Goal: Task Accomplishment & Management: Use online tool/utility

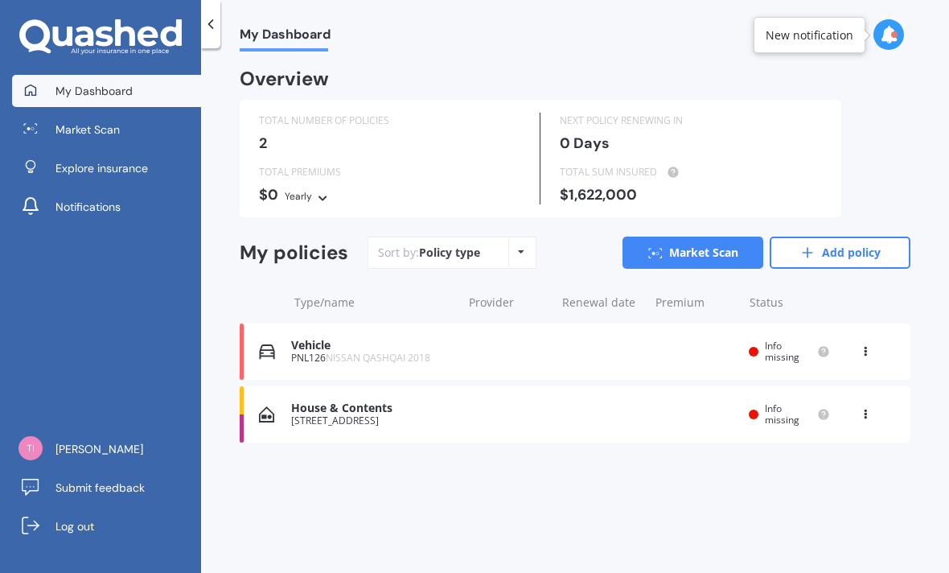
click at [369, 404] on div "House & Contents" at bounding box center [372, 408] width 162 height 14
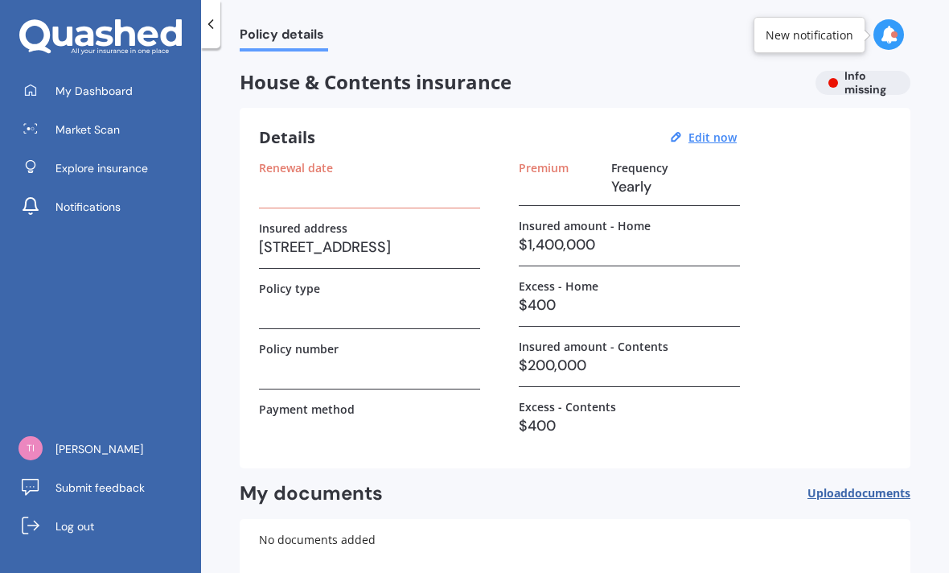
click at [846, 491] on span "Upload documents" at bounding box center [858, 492] width 103 height 13
click at [99, 83] on span "My Dashboard" at bounding box center [93, 91] width 77 height 16
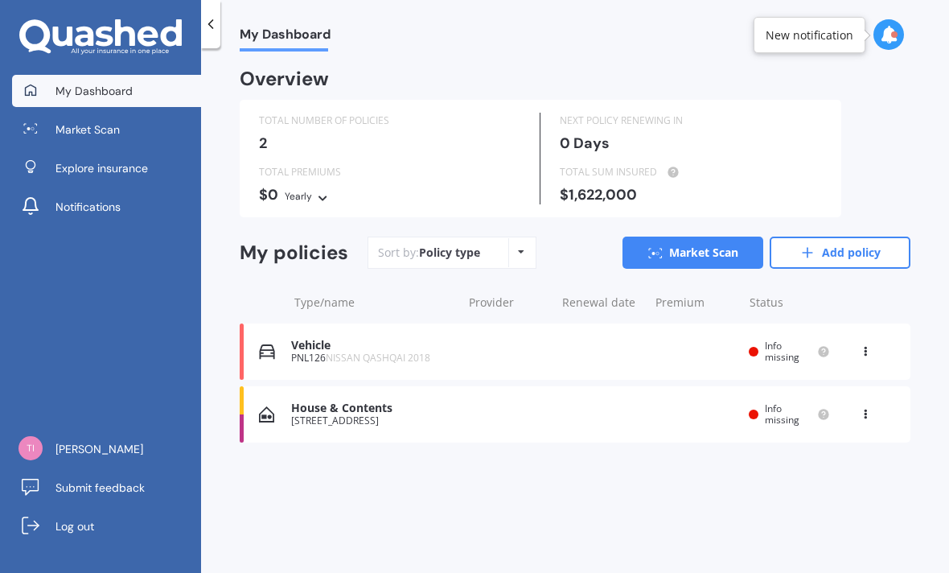
click at [695, 248] on link "Market Scan" at bounding box center [692, 252] width 141 height 32
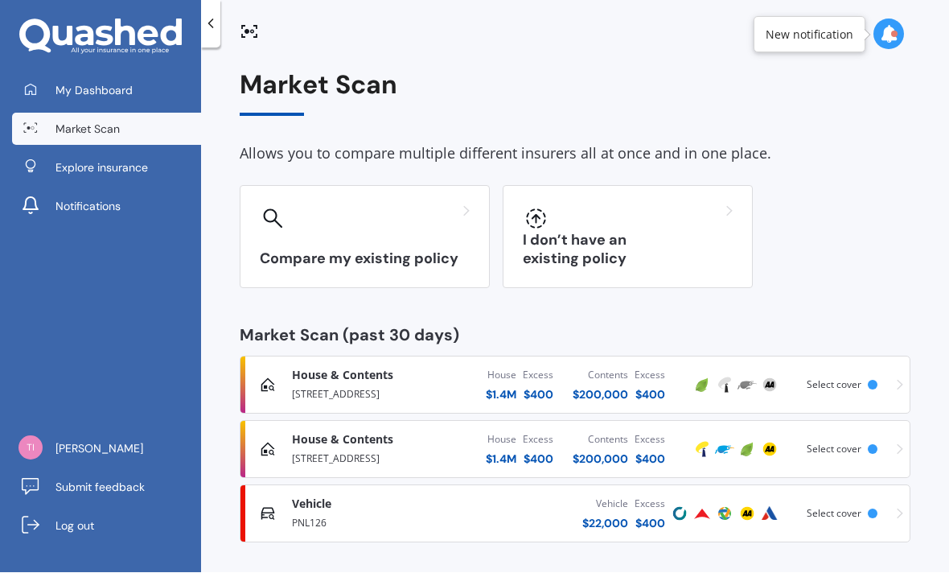
scroll to position [47, 0]
